Goal: Information Seeking & Learning: Learn about a topic

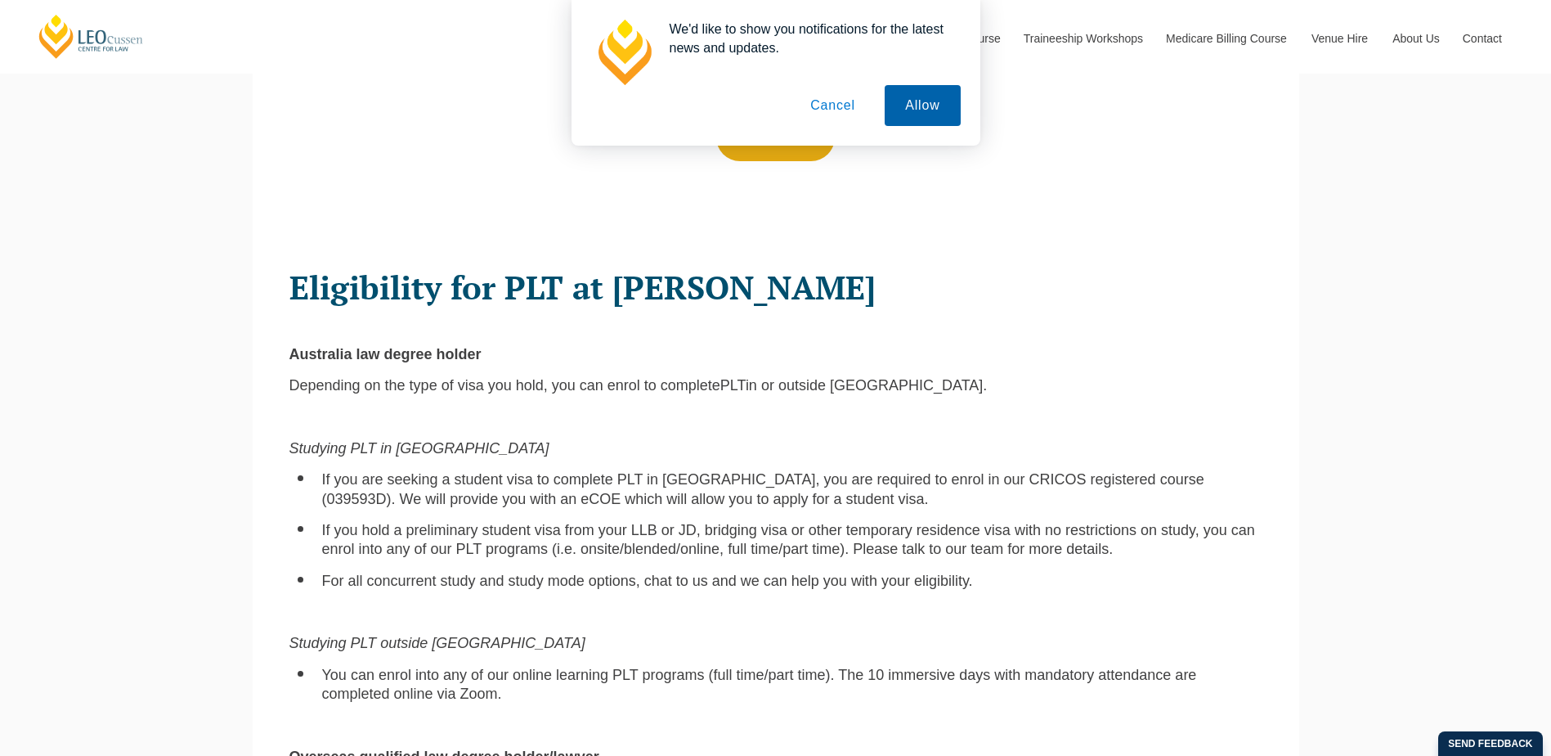
click at [946, 92] on button "Allow" at bounding box center [922, 105] width 75 height 41
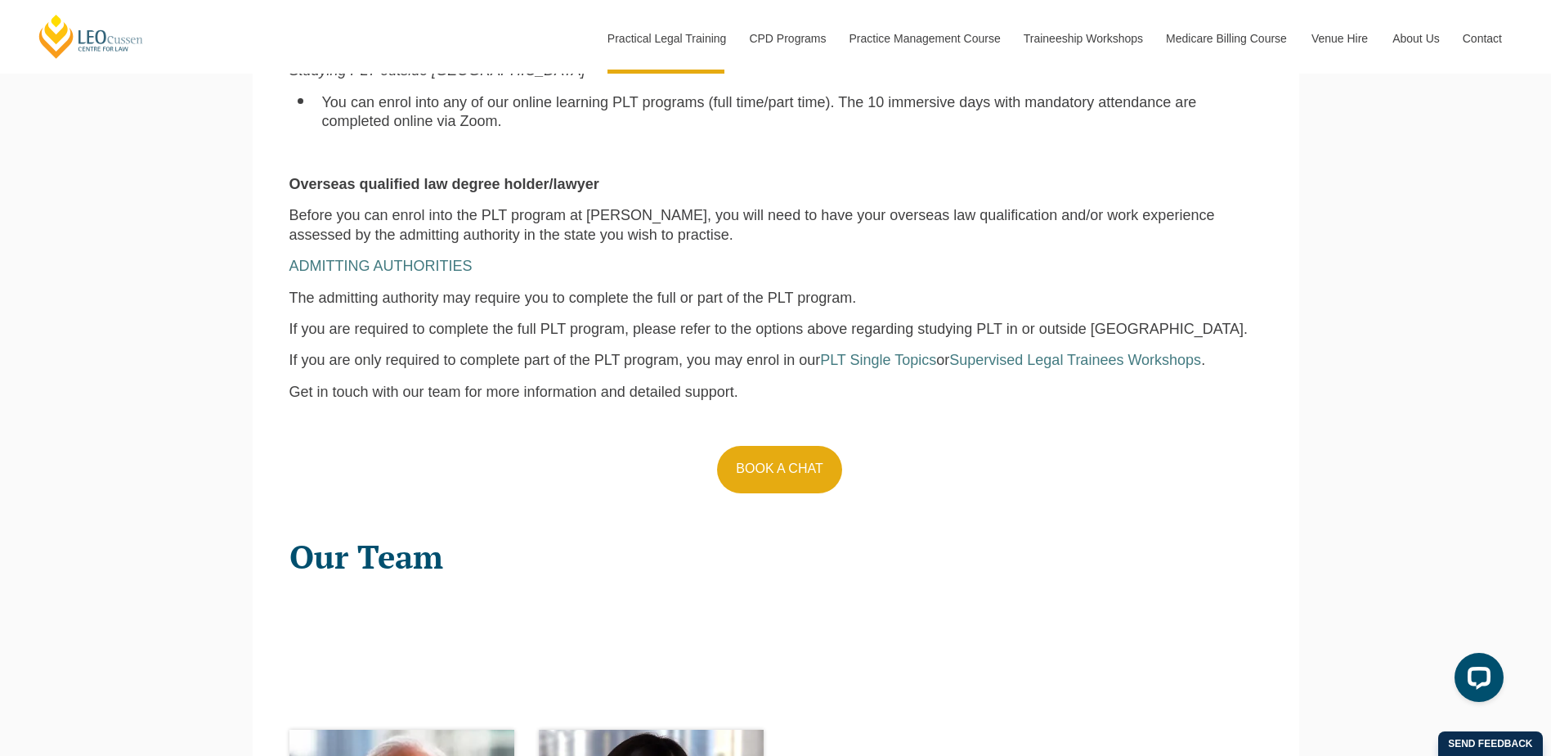
scroll to position [1717, 0]
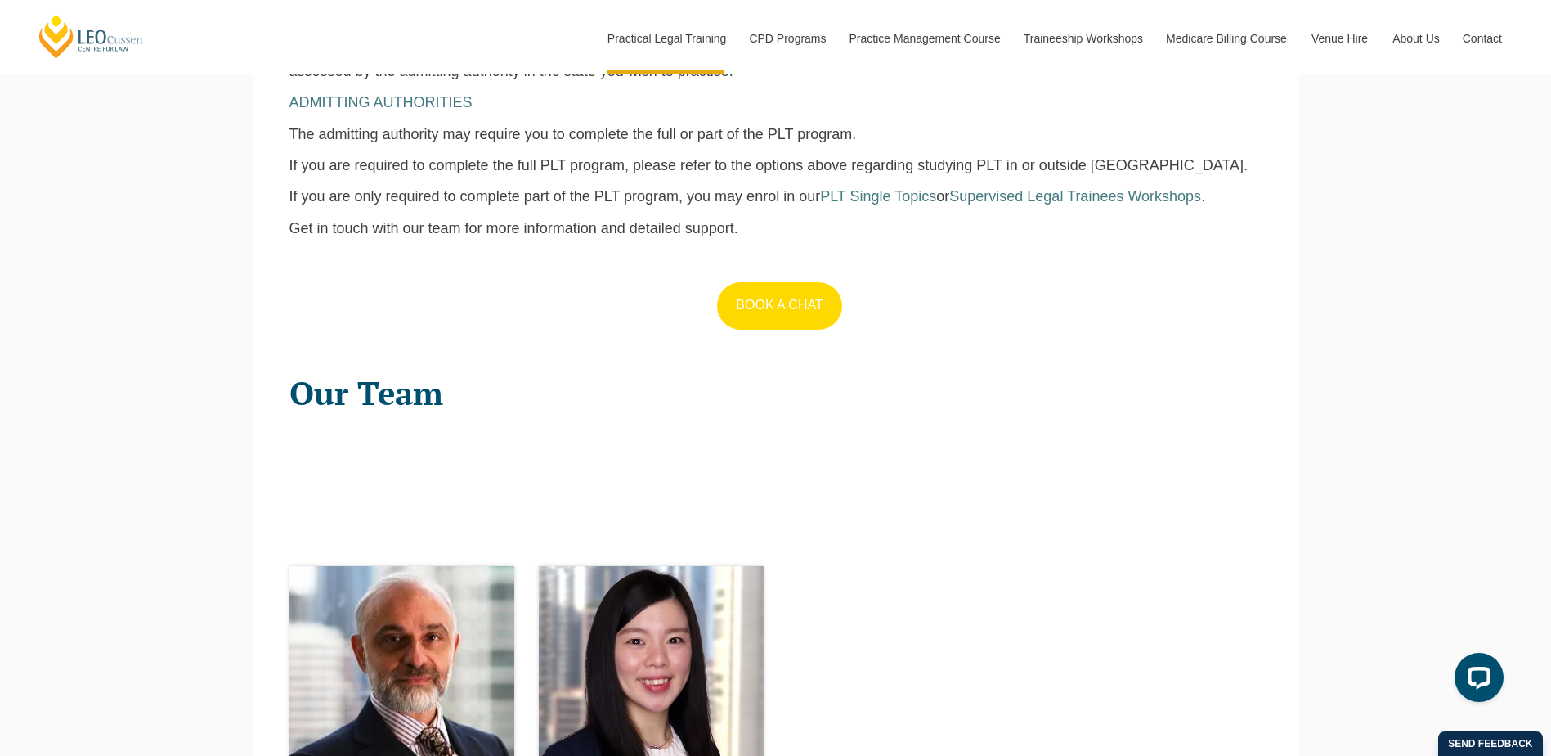
click at [819, 299] on link "BOOK A CHAT" at bounding box center [779, 305] width 124 height 47
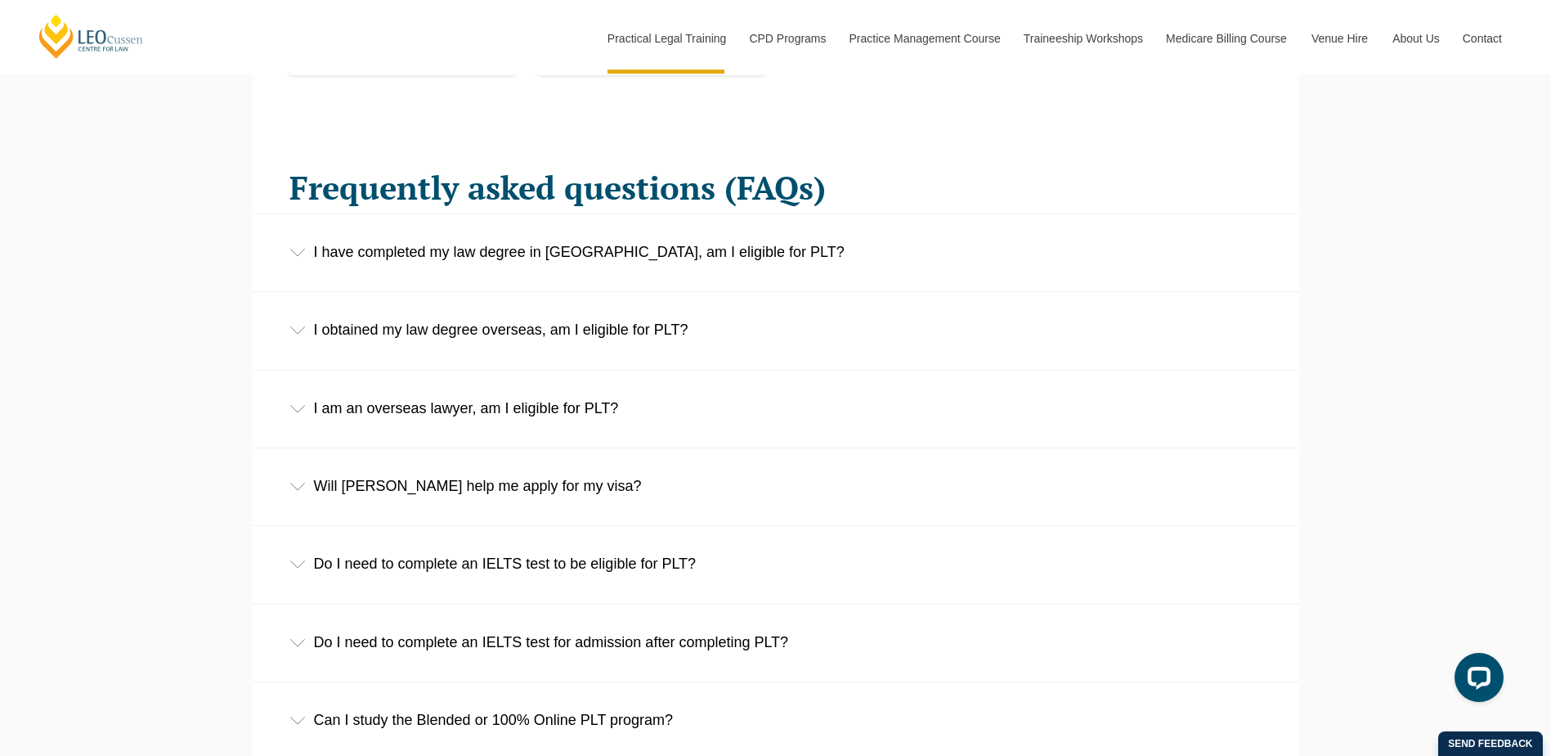
scroll to position [2535, 0]
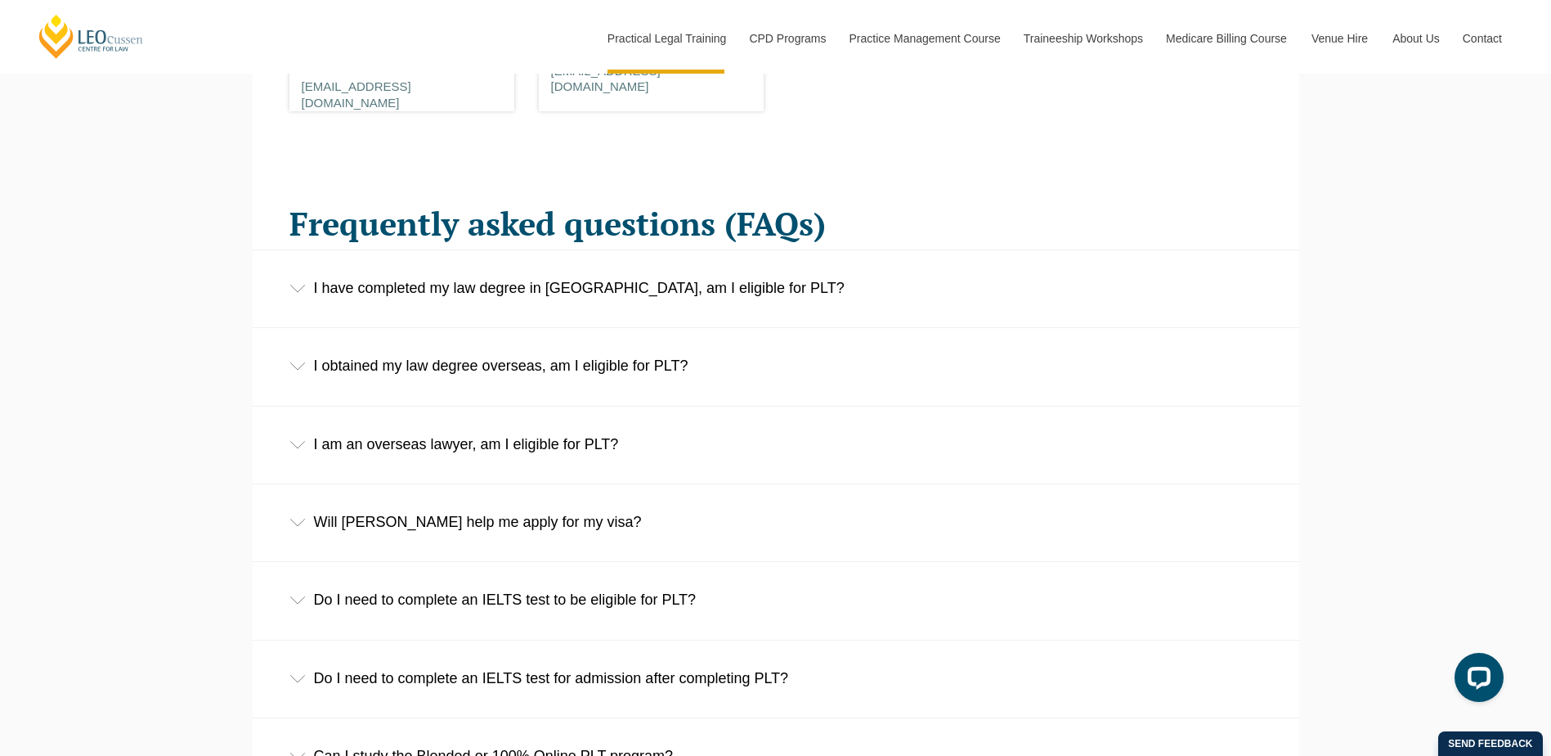
click at [420, 458] on div "I am an overseas lawyer, am I eligible for PLT?" at bounding box center [776, 444] width 1047 height 76
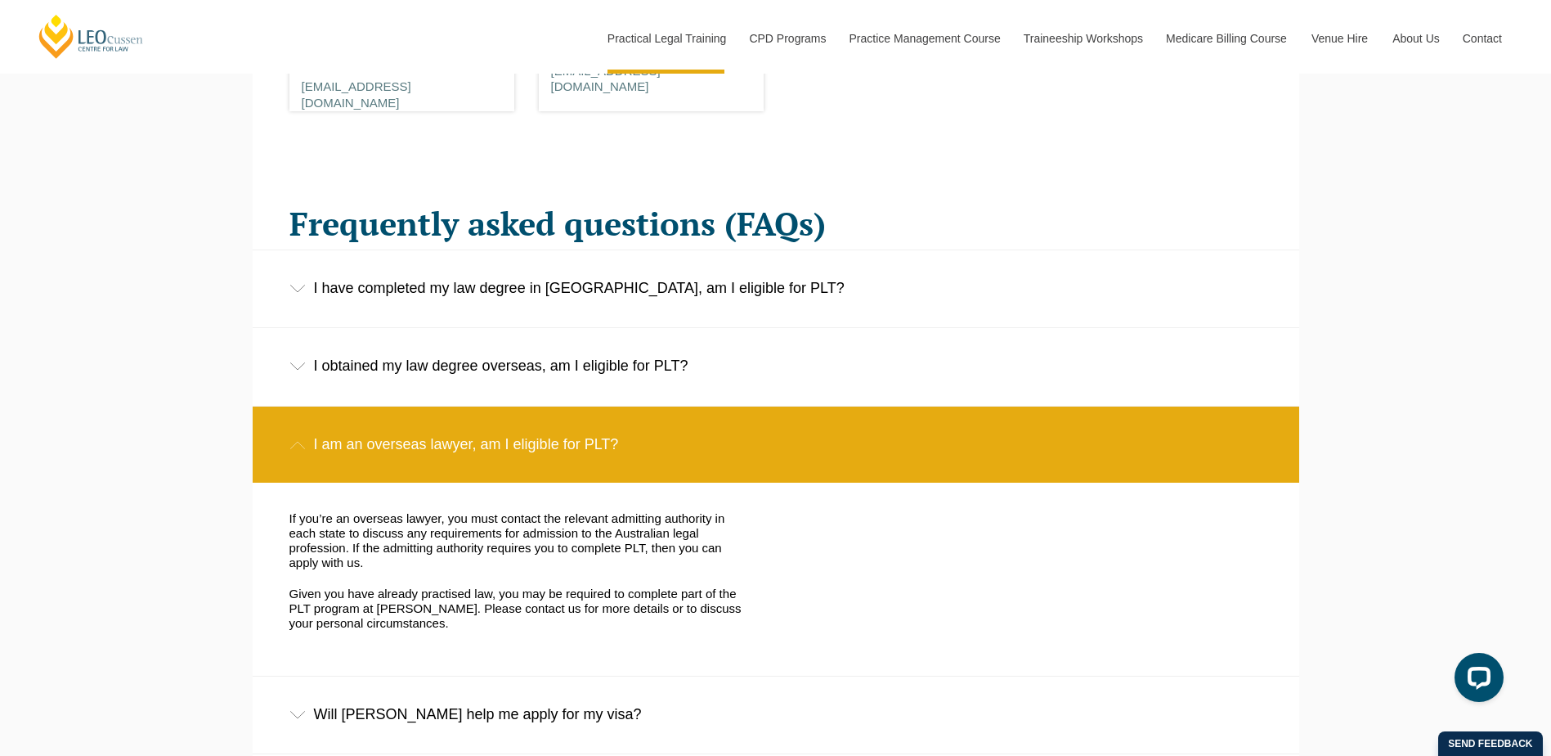
click at [420, 458] on div "I am an overseas lawyer, am I eligible for PLT?" at bounding box center [776, 444] width 1047 height 76
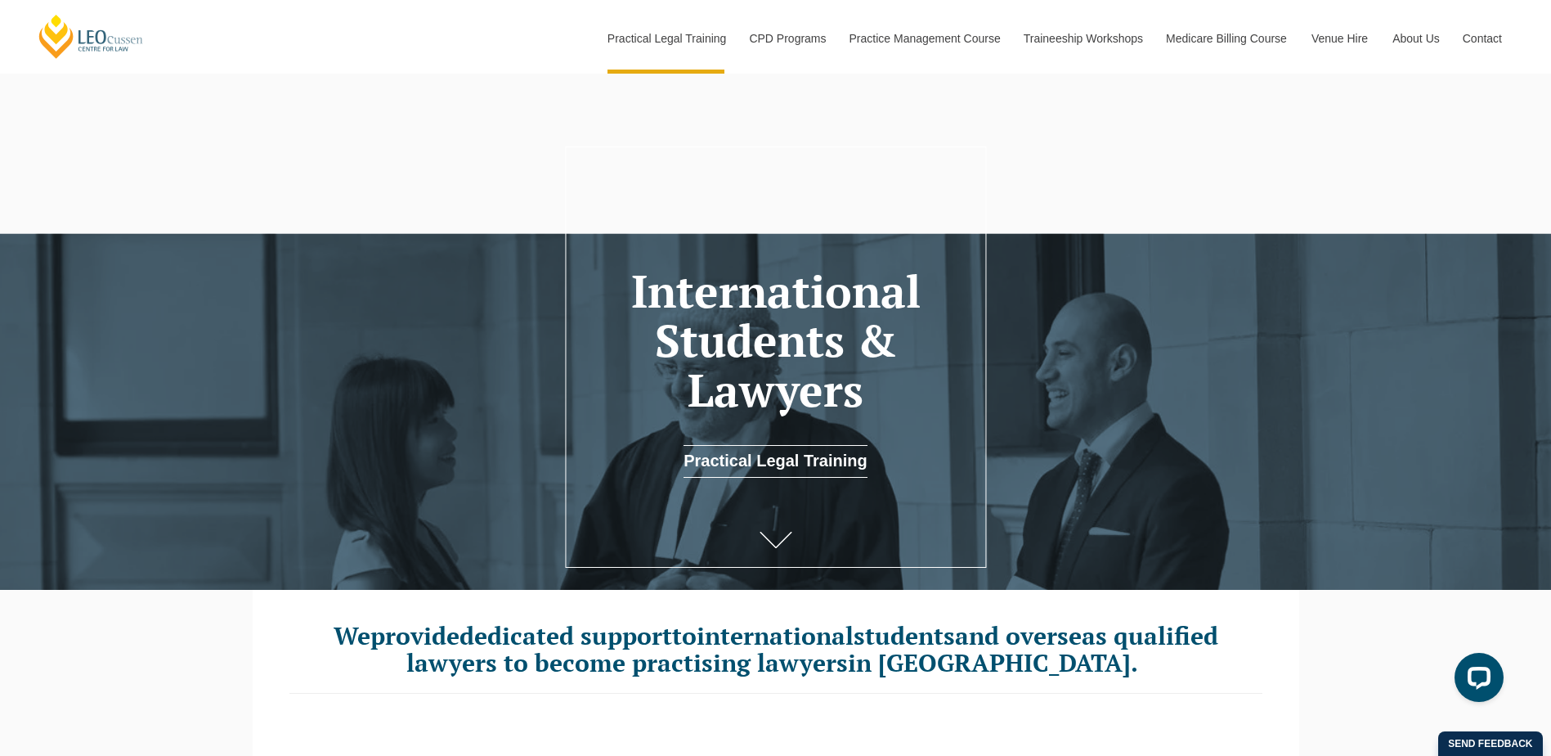
scroll to position [491, 0]
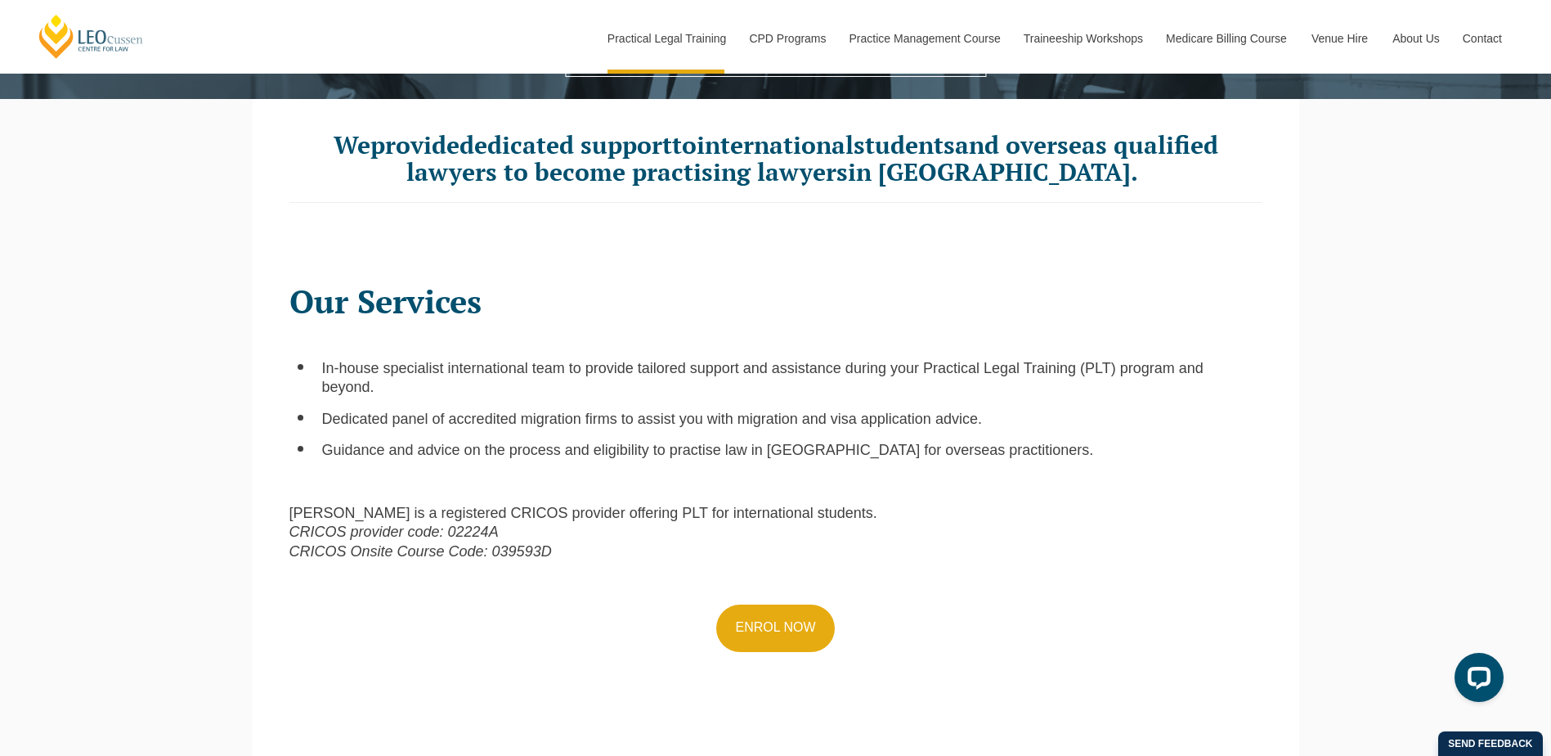
drag, startPoint x: 388, startPoint y: 400, endPoint x: 706, endPoint y: 551, distance: 352.3
click at [705, 550] on div "Our Services In-house specialist international team to provide tailored support…" at bounding box center [776, 497] width 998 height 460
drag, startPoint x: 706, startPoint y: 551, endPoint x: 1081, endPoint y: 541, distance: 375.5
click at [1081, 541] on p "Leo Cussen is a registered CRICOS provider offering PLT for international stude…" at bounding box center [776, 532] width 973 height 57
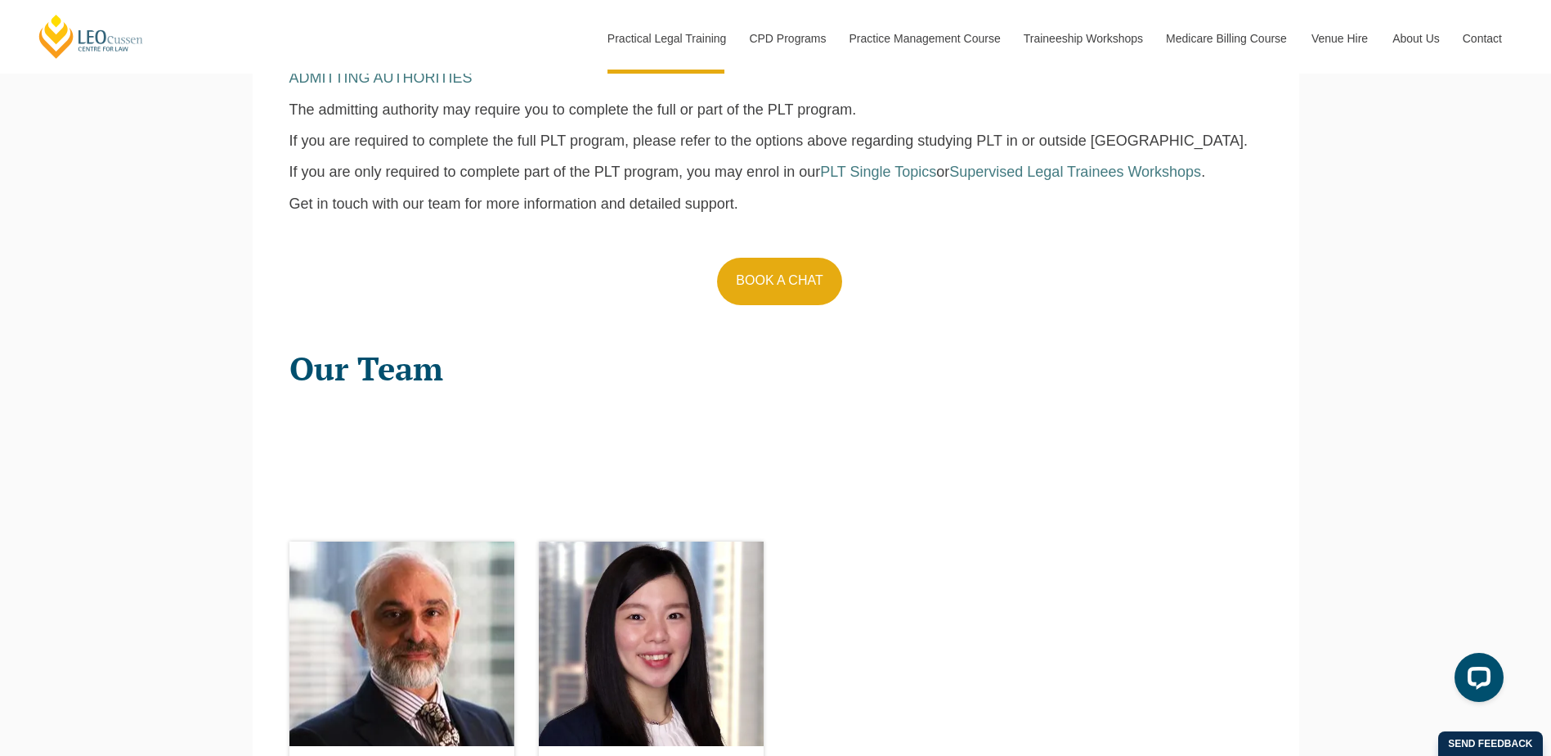
scroll to position [1636, 0]
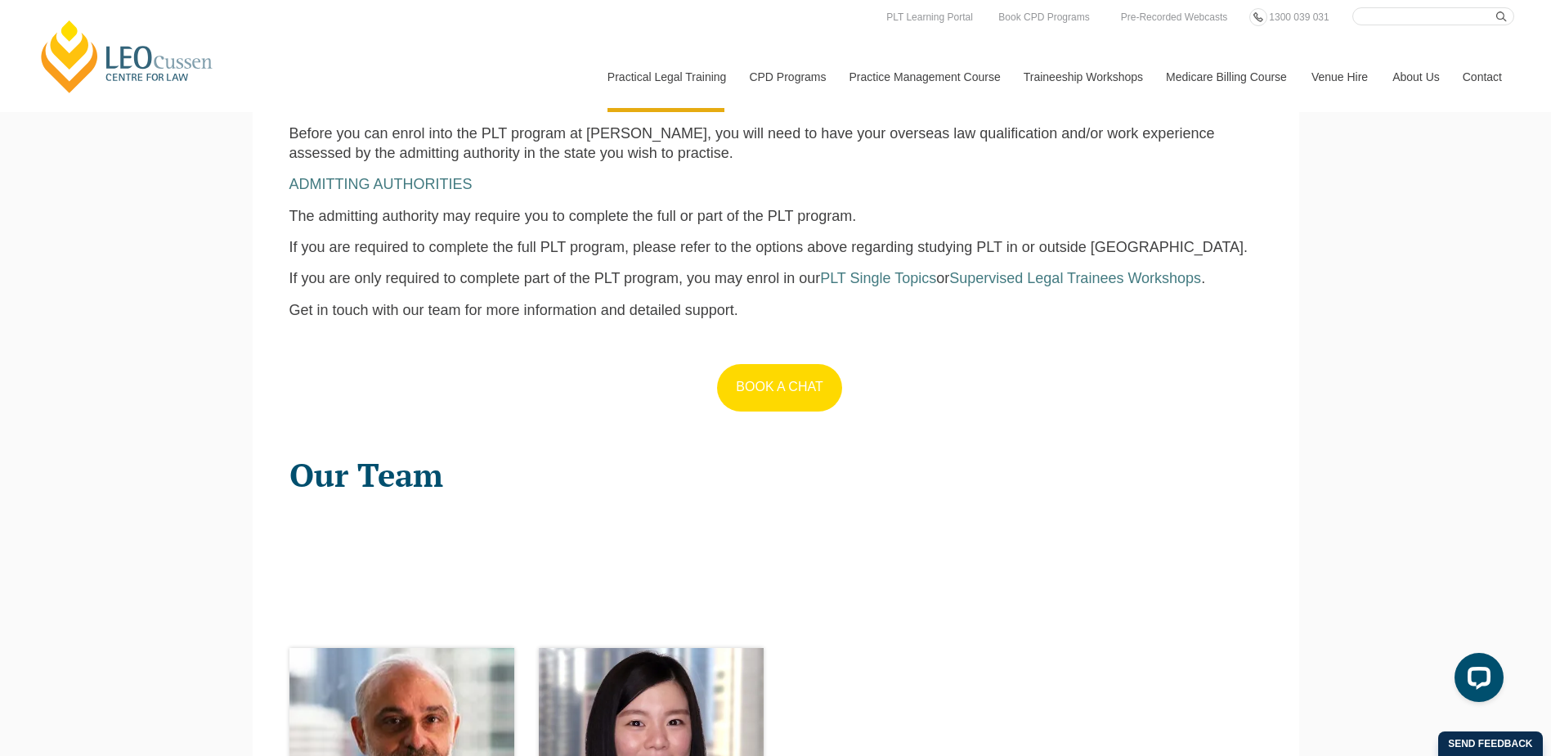
click at [805, 379] on link "BOOK A CHAT" at bounding box center [779, 387] width 124 height 47
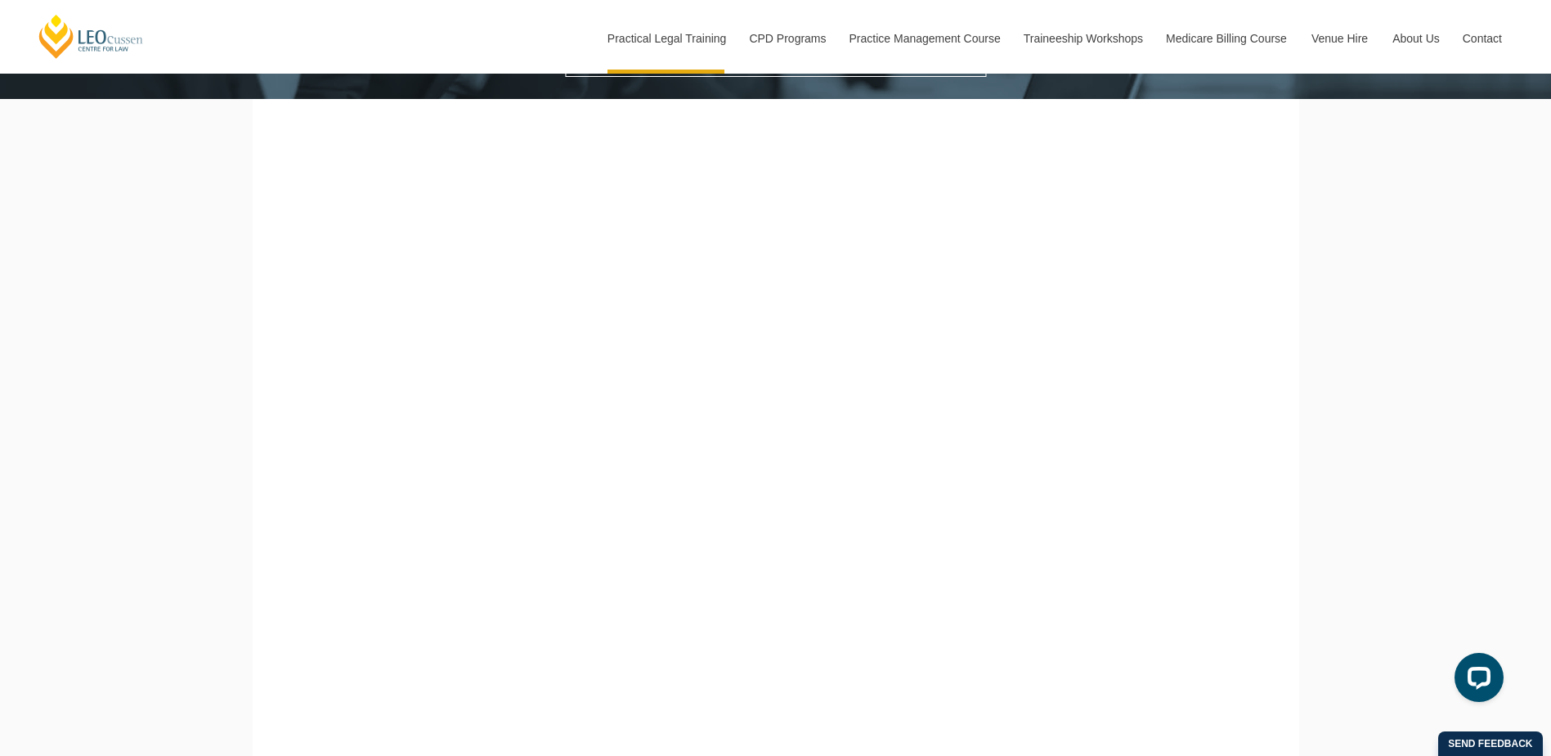
scroll to position [572, 0]
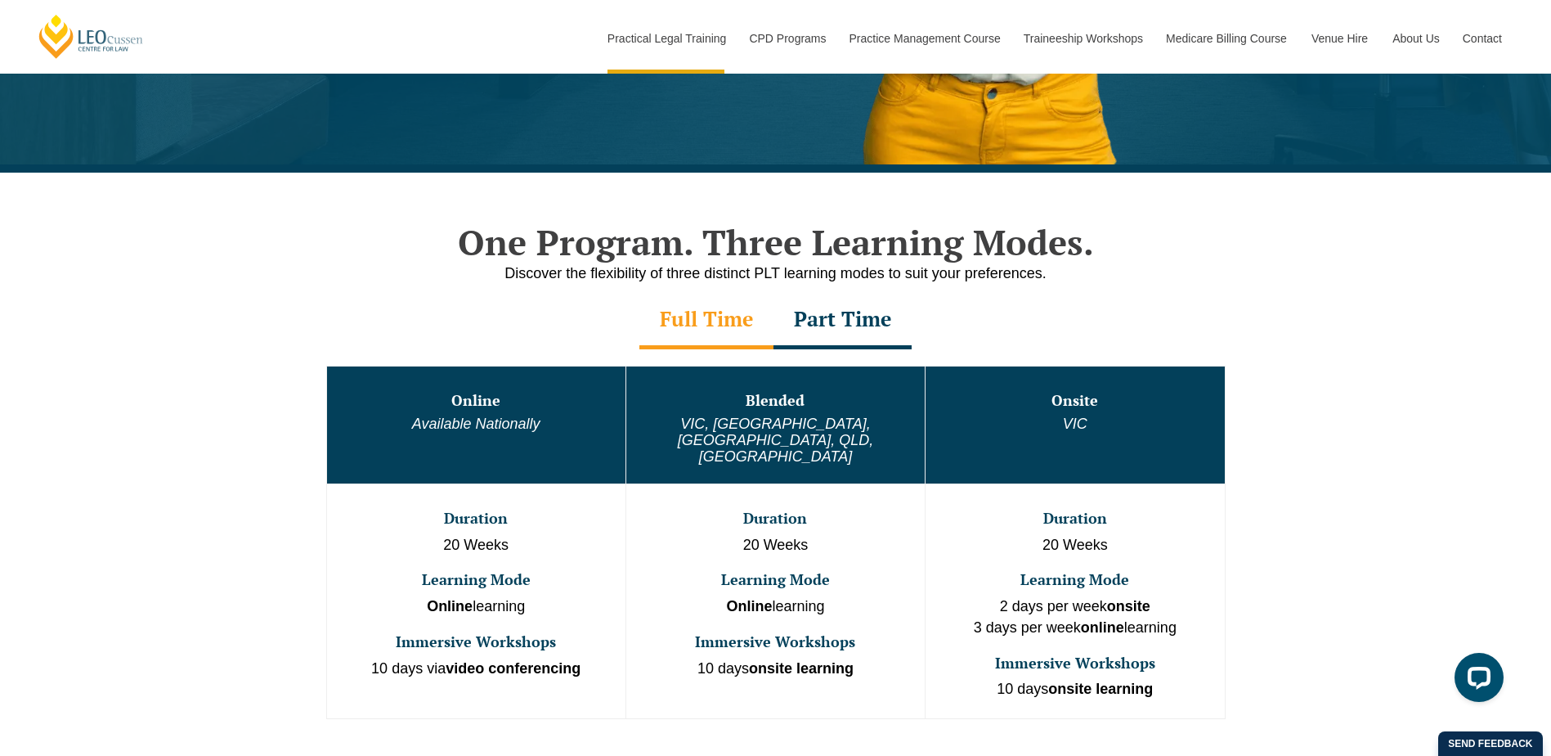
scroll to position [900, 0]
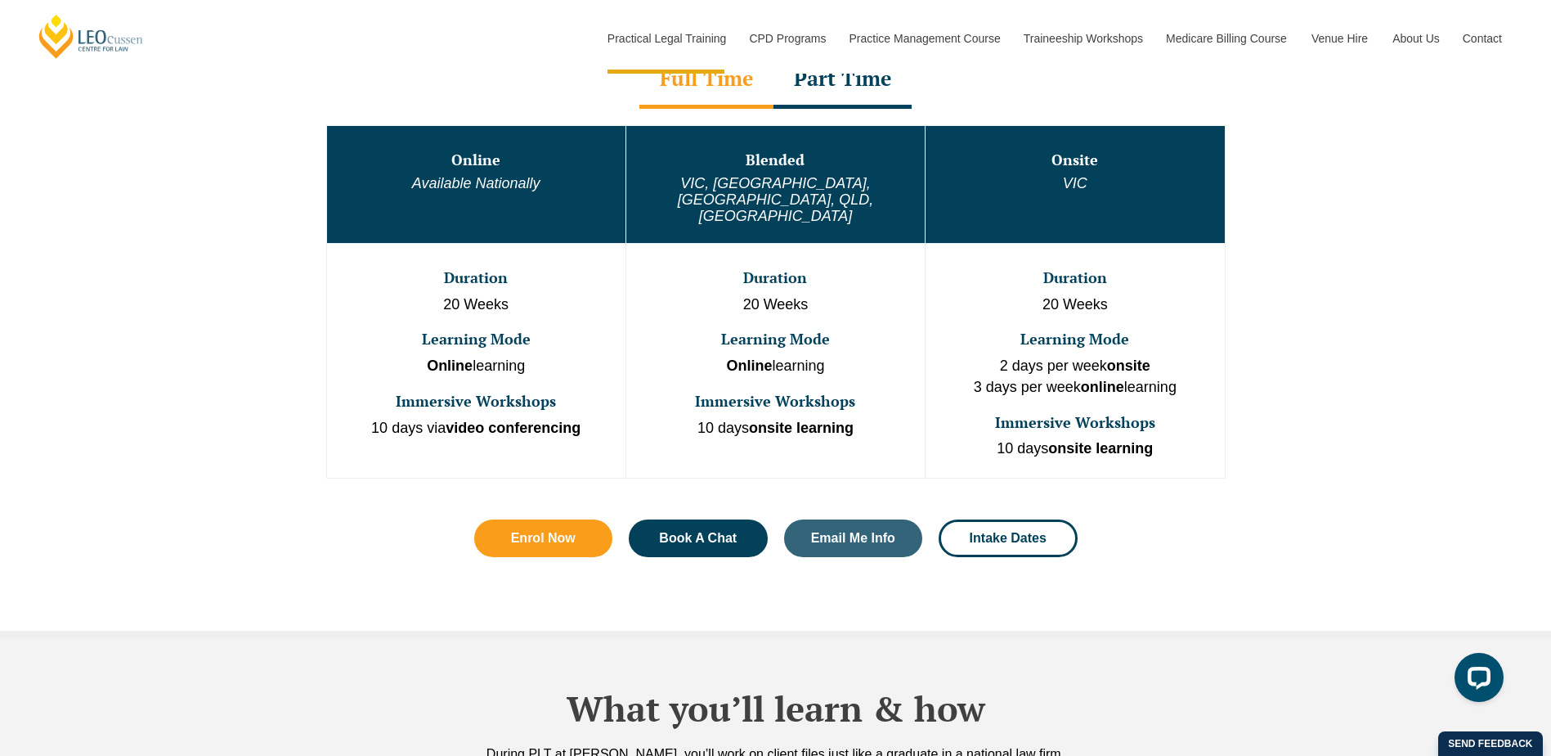
click at [695, 356] on p "Online learning" at bounding box center [775, 366] width 295 height 21
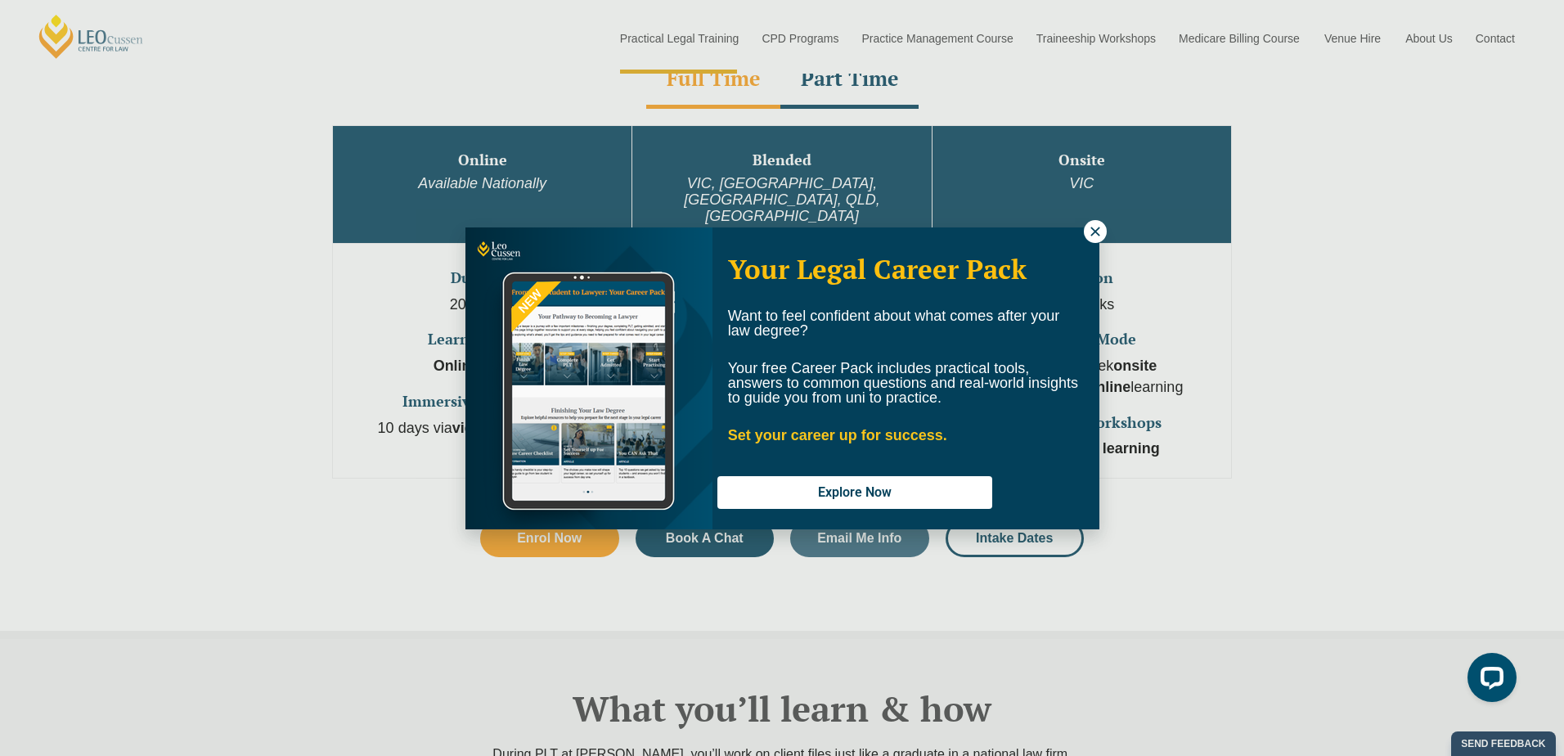
click at [1086, 242] on div "Your Legal Career Pack Want to feel confident about what comes after your law d…" at bounding box center [905, 378] width 387 height 300
click at [1091, 236] on icon at bounding box center [1094, 231] width 9 height 9
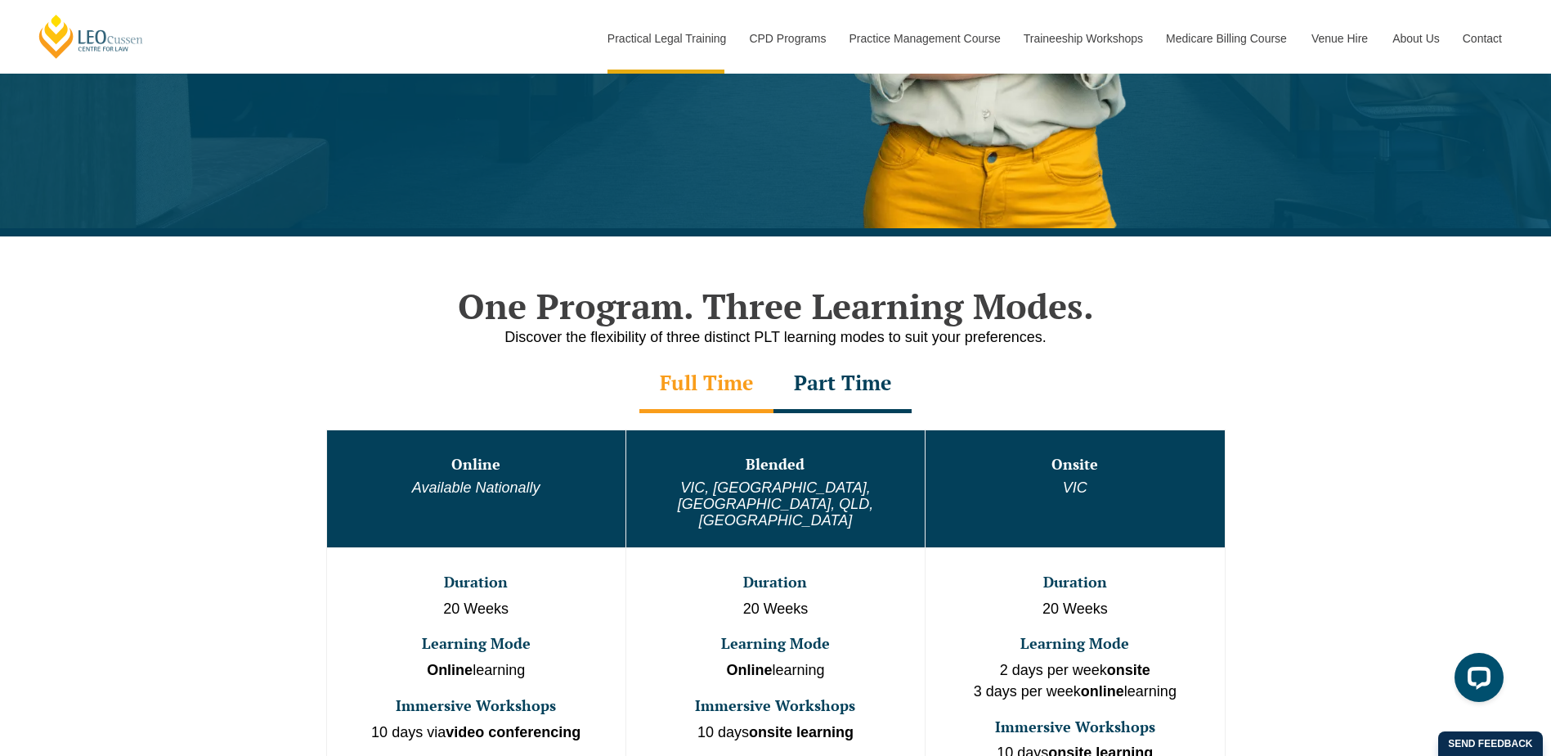
scroll to position [572, 0]
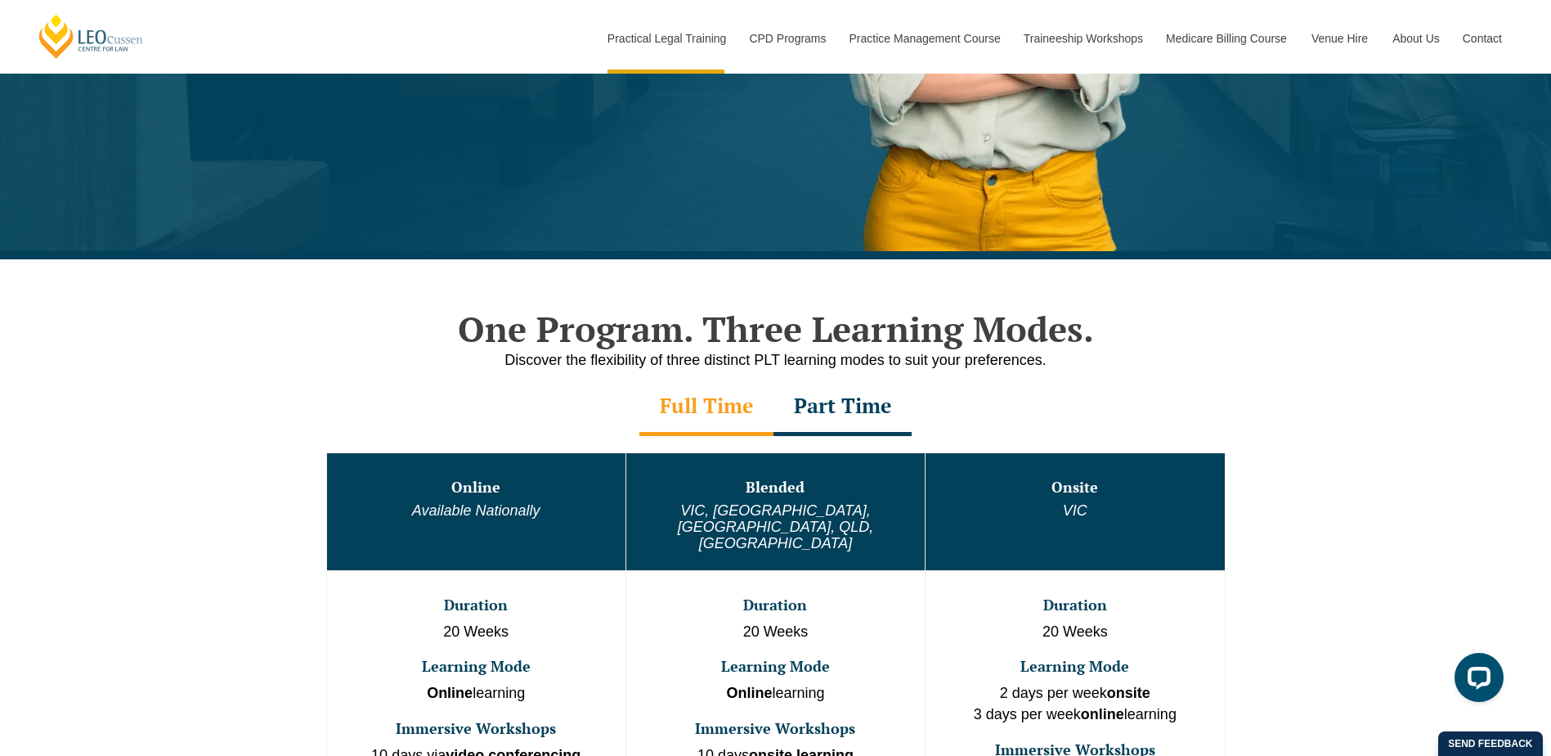
click at [806, 406] on div "Part Time" at bounding box center [843, 407] width 138 height 57
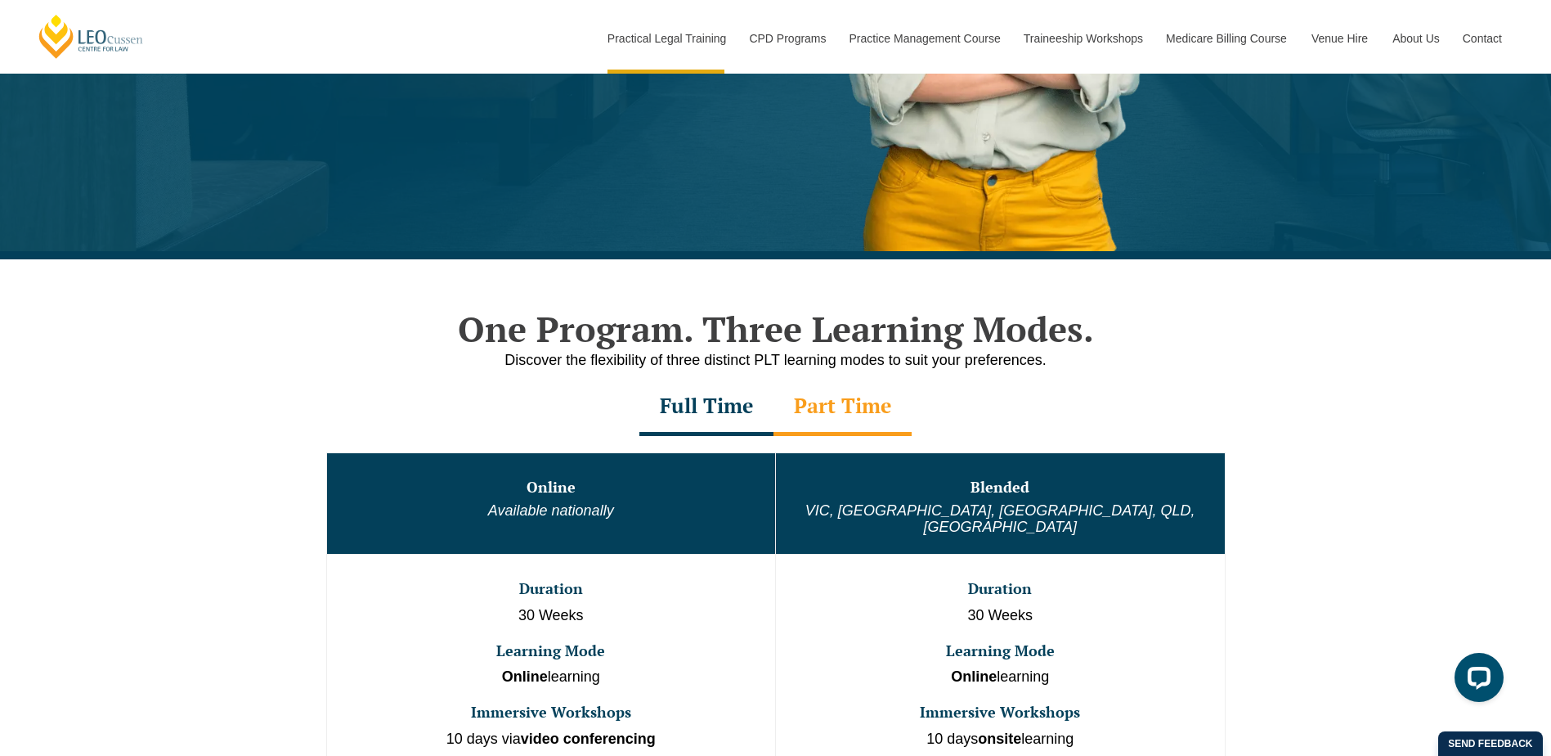
click at [747, 398] on div "Full Time" at bounding box center [707, 407] width 134 height 57
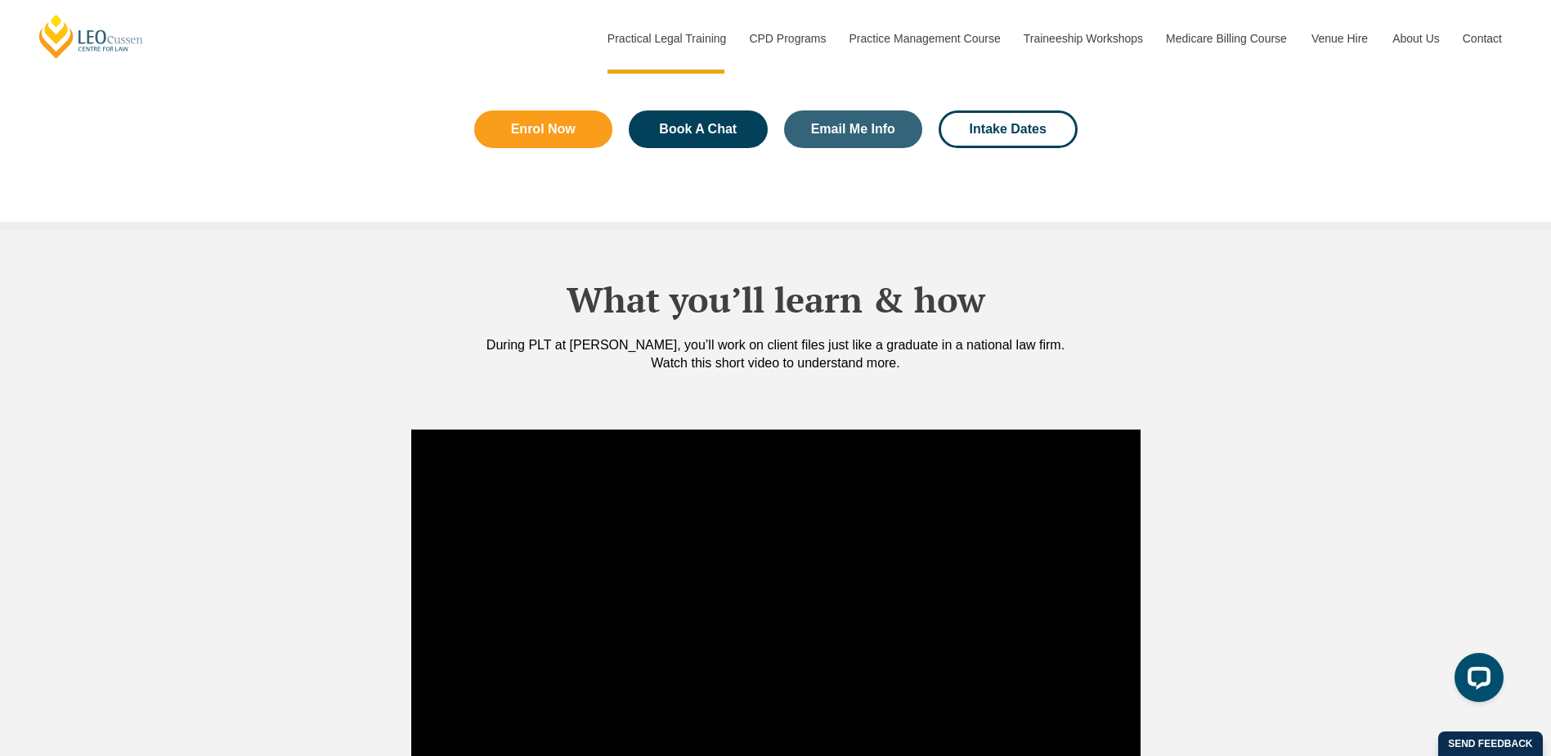
scroll to position [654, 0]
